Goal: Find specific page/section: Find specific page/section

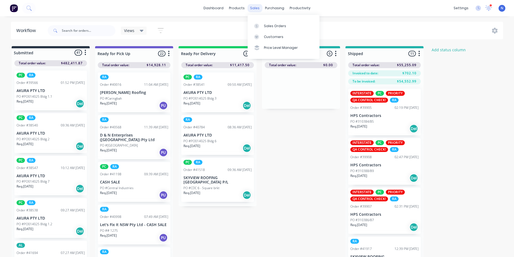
click at [253, 10] on div "sales" at bounding box center [254, 8] width 15 height 8
click at [270, 29] on link "Sales Orders" at bounding box center [284, 25] width 72 height 11
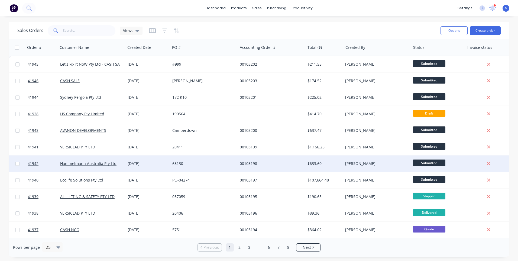
click at [142, 160] on div "[DATE]" at bounding box center [147, 163] width 45 height 16
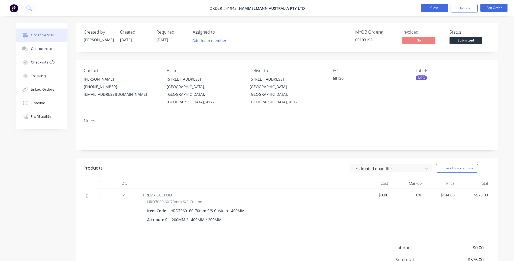
click at [441, 8] on button "Close" at bounding box center [434, 8] width 27 height 8
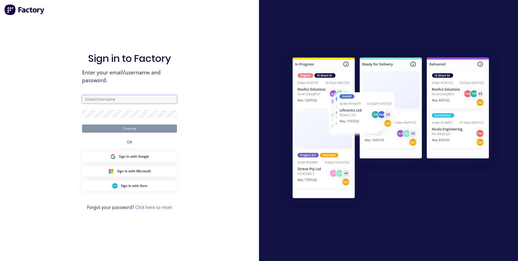
type input "[EMAIL_ADDRESS][DOMAIN_NAME]"
click at [143, 129] on button "Continue" at bounding box center [129, 128] width 95 height 8
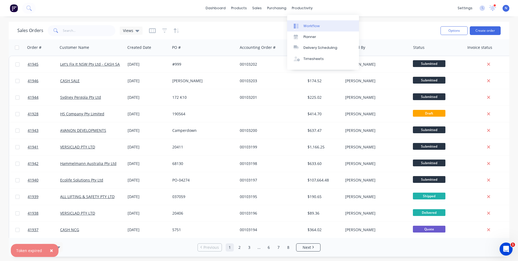
click at [306, 25] on div "Workflow" at bounding box center [311, 26] width 16 height 5
